Goal: Transaction & Acquisition: Purchase product/service

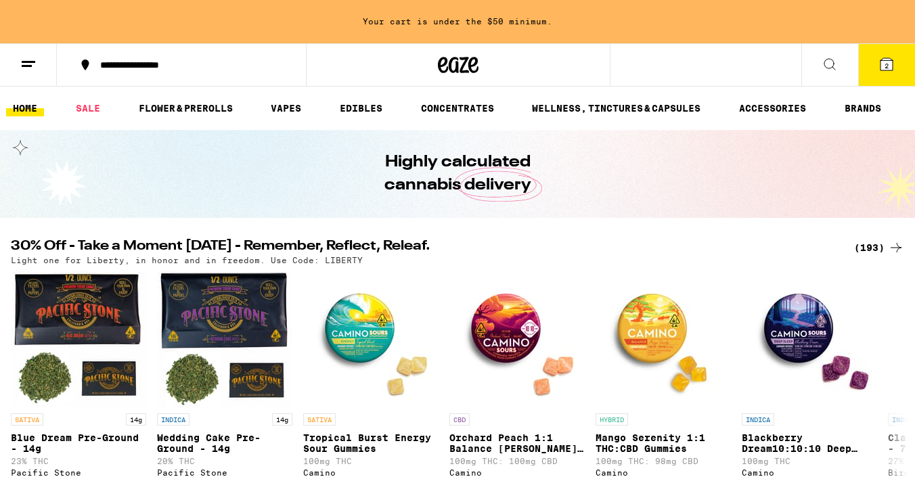
click at [871, 250] on div "(193)" at bounding box center [879, 248] width 50 height 16
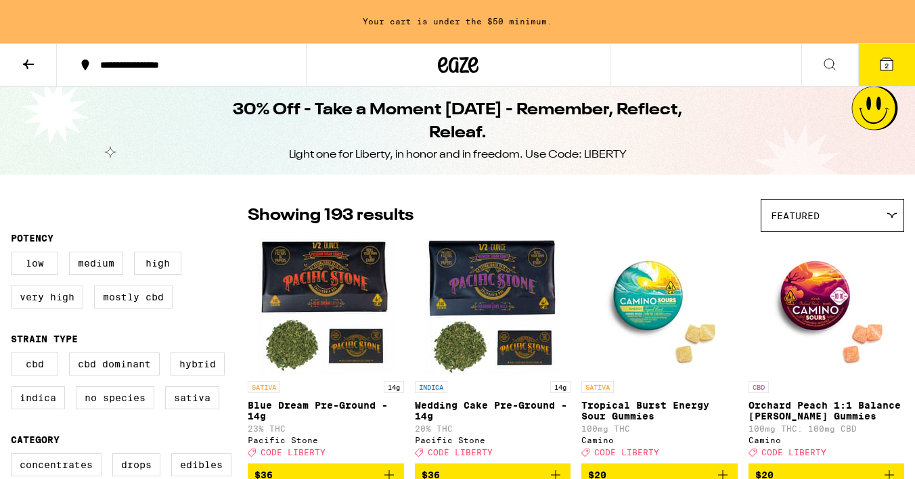
scroll to position [99, 0]
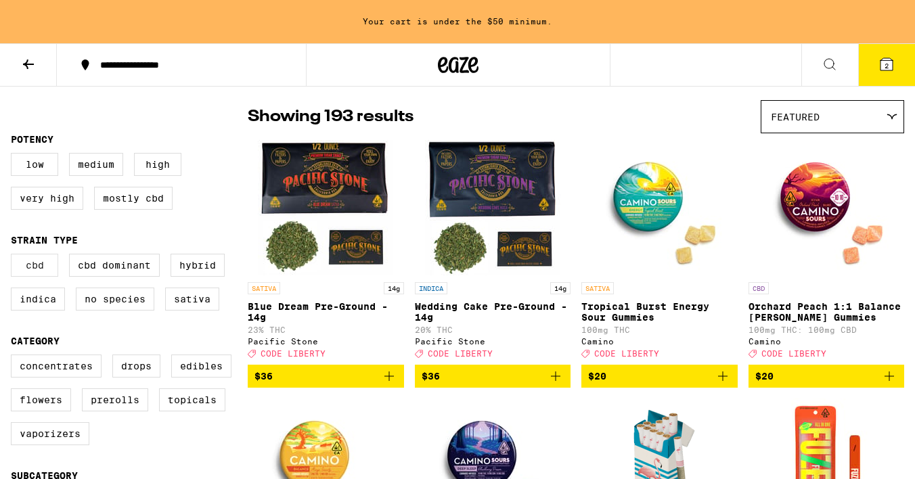
click at [19, 276] on label "CBD" at bounding box center [34, 265] width 47 height 23
click at [14, 257] on input "CBD" at bounding box center [14, 256] width 1 height 1
checkbox input "true"
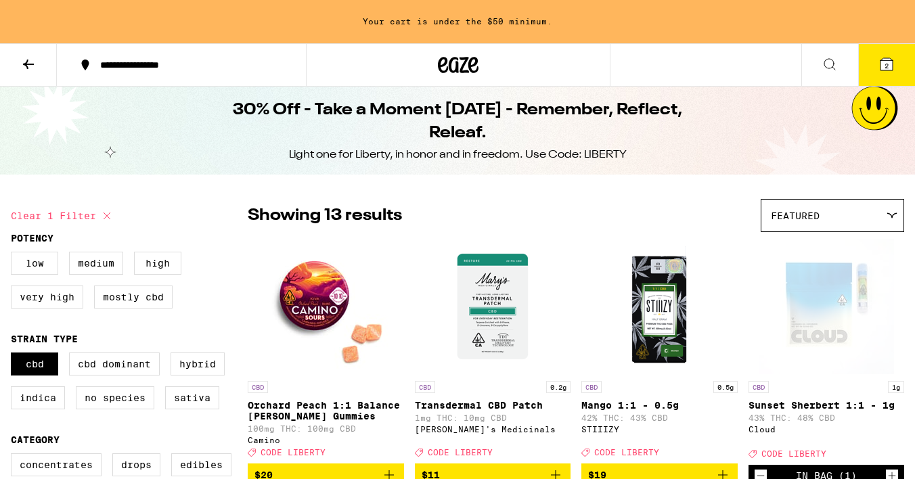
scroll to position [-1, 0]
click at [884, 72] on button "2" at bounding box center [886, 65] width 57 height 42
